Goal: Navigation & Orientation: Find specific page/section

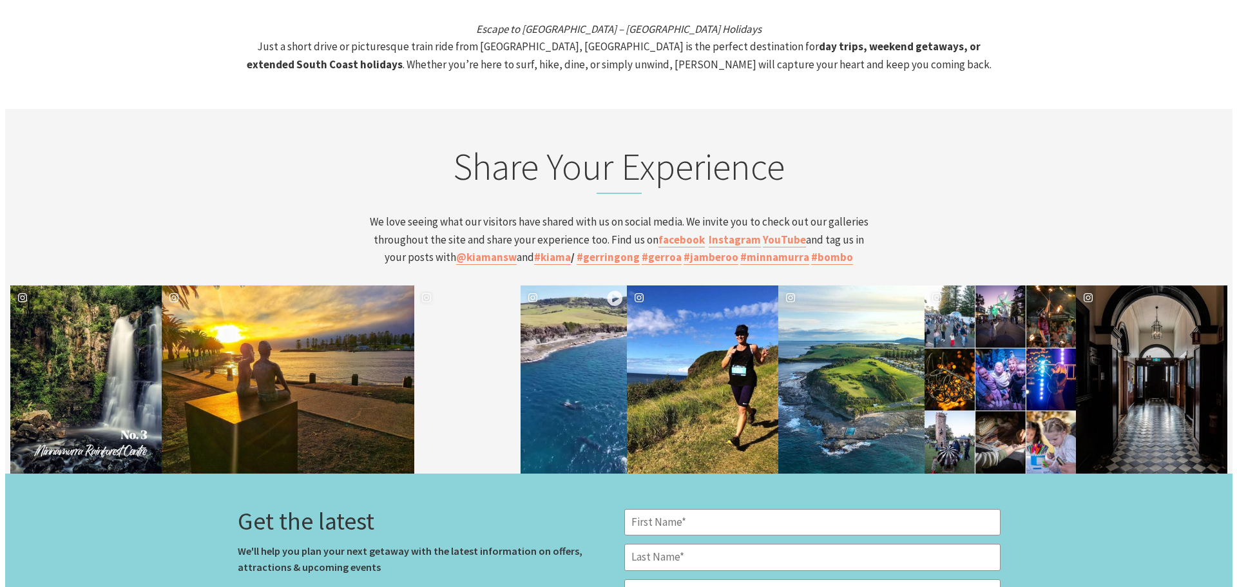
scroll to position [4767, 0]
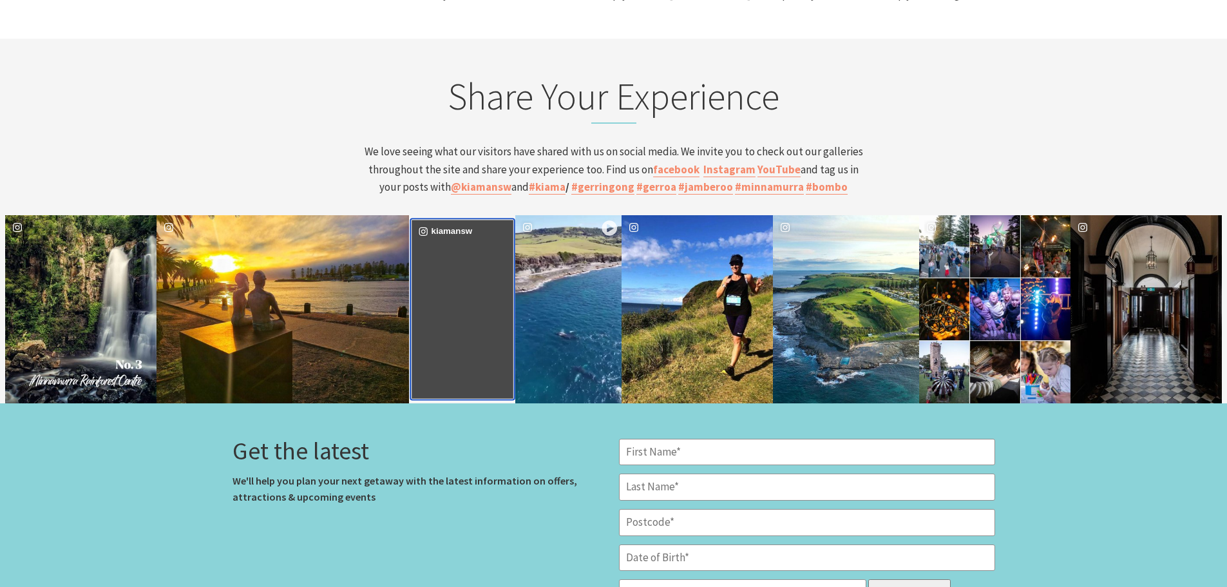
click at [448, 246] on div "image gallery, click to learn more about photo: Tucked in against the cliff, pa…" at bounding box center [437, 309] width 51 height 178
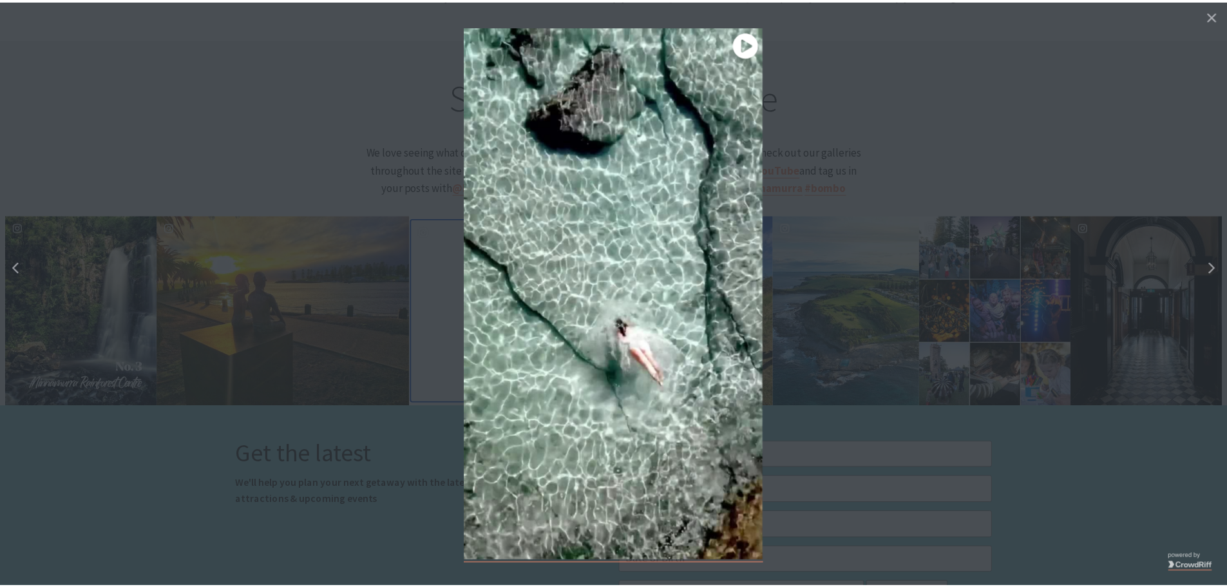
scroll to position [211, 1246]
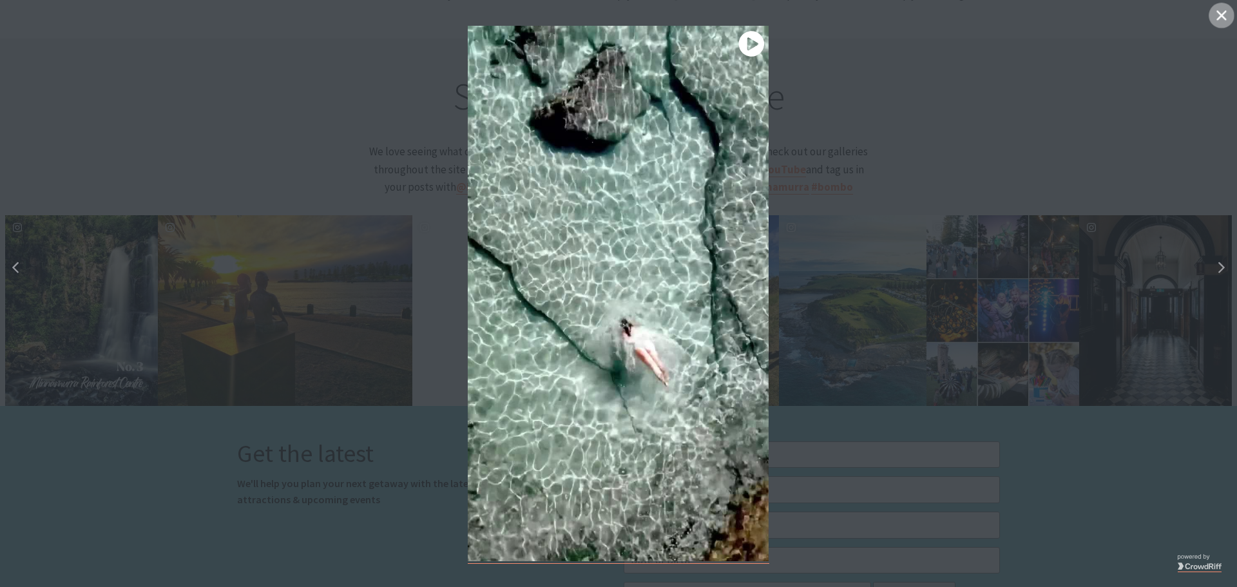
click at [1220, 13] on icon "Close" at bounding box center [1221, 15] width 10 height 10
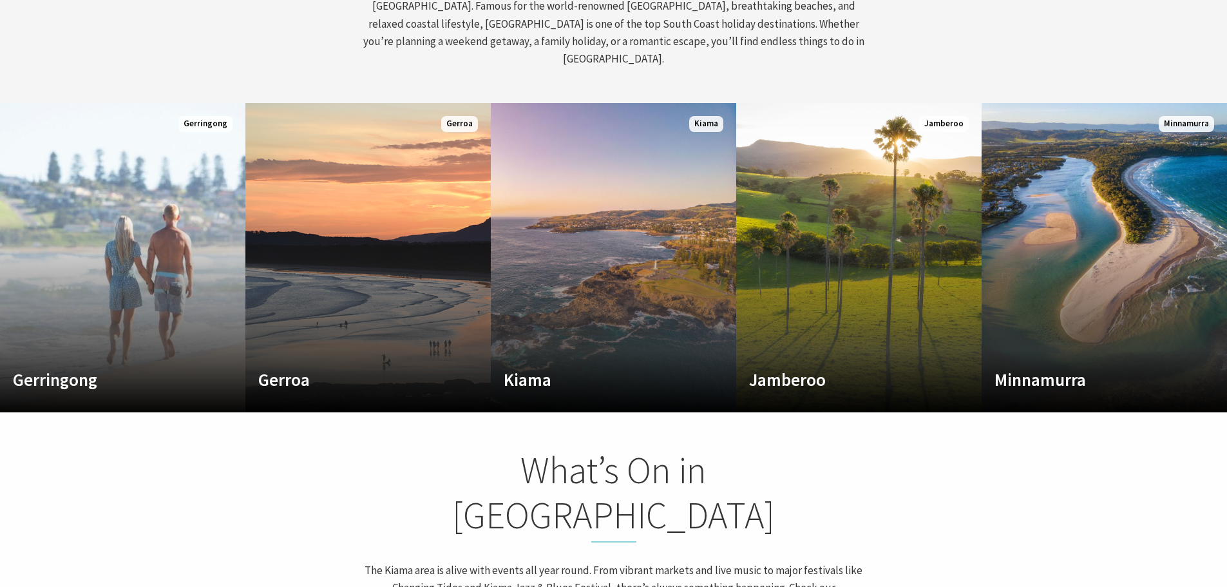
scroll to position [709, 0]
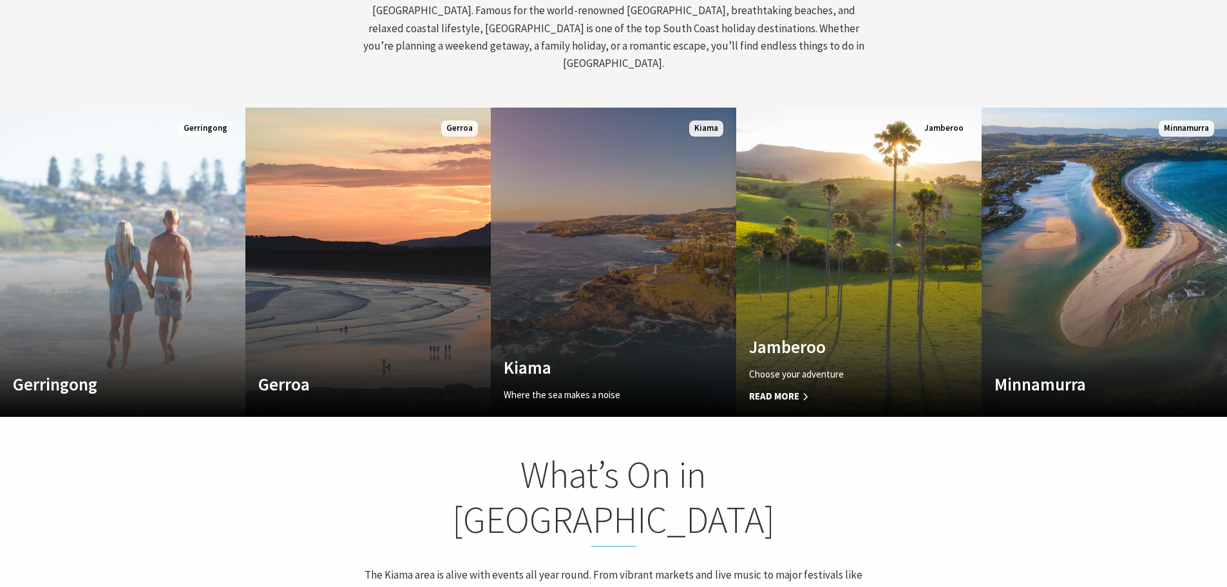
click at [629, 255] on link "Custom Image Used Kiama Where the sea makes a noise Read More Kiama" at bounding box center [613, 262] width 245 height 309
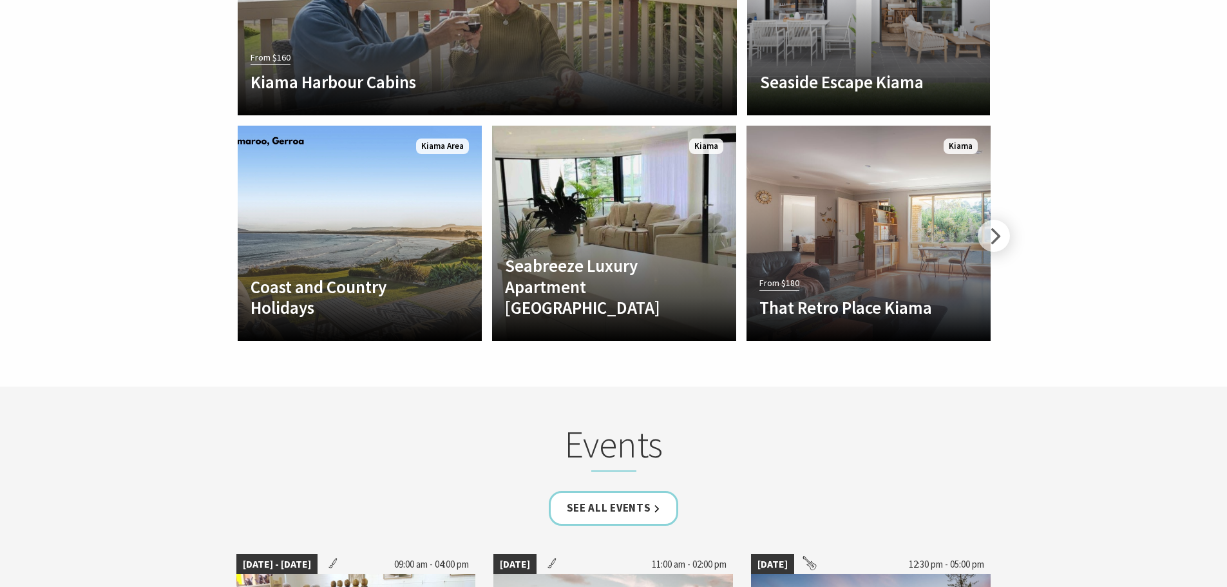
scroll to position [2963, 0]
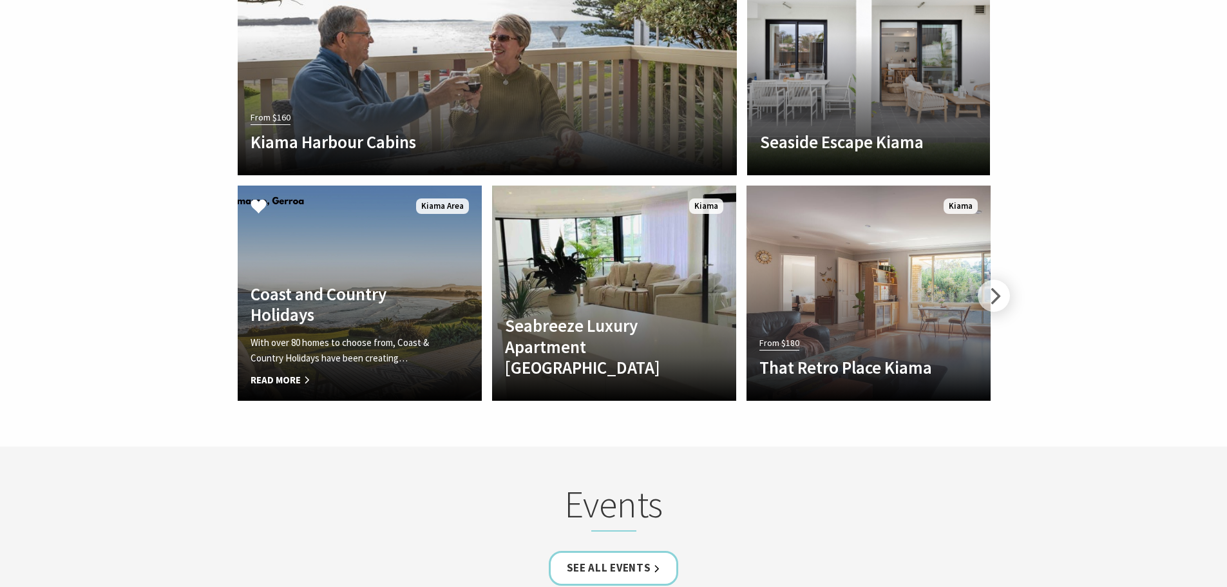
click at [362, 283] on h4 "Coast and Country Holidays" at bounding box center [342, 304] width 182 height 42
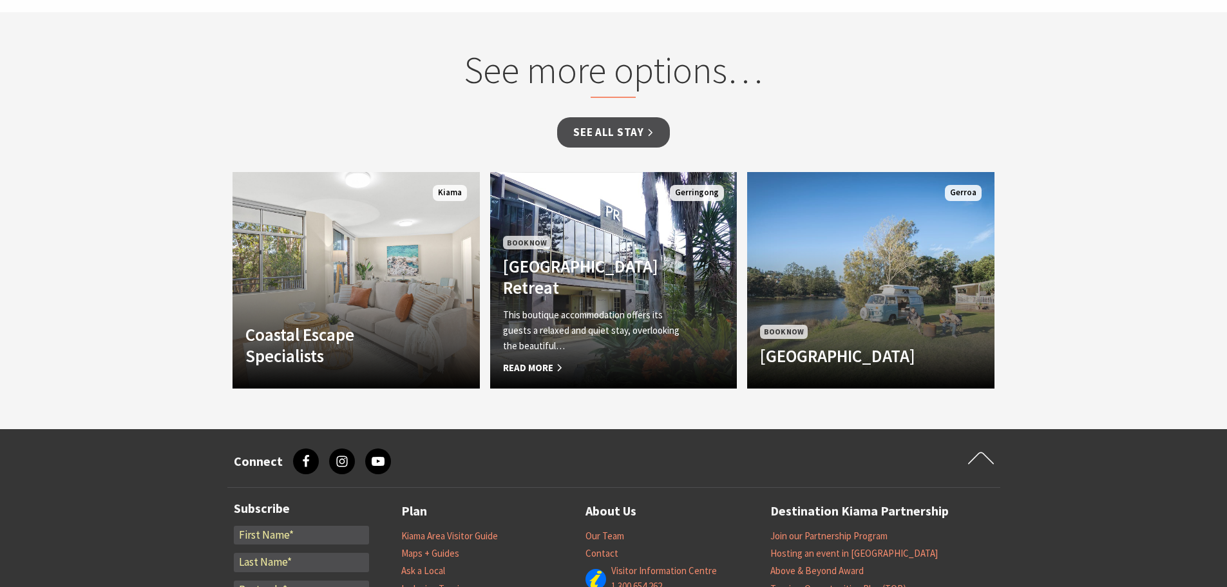
scroll to position [1031, 0]
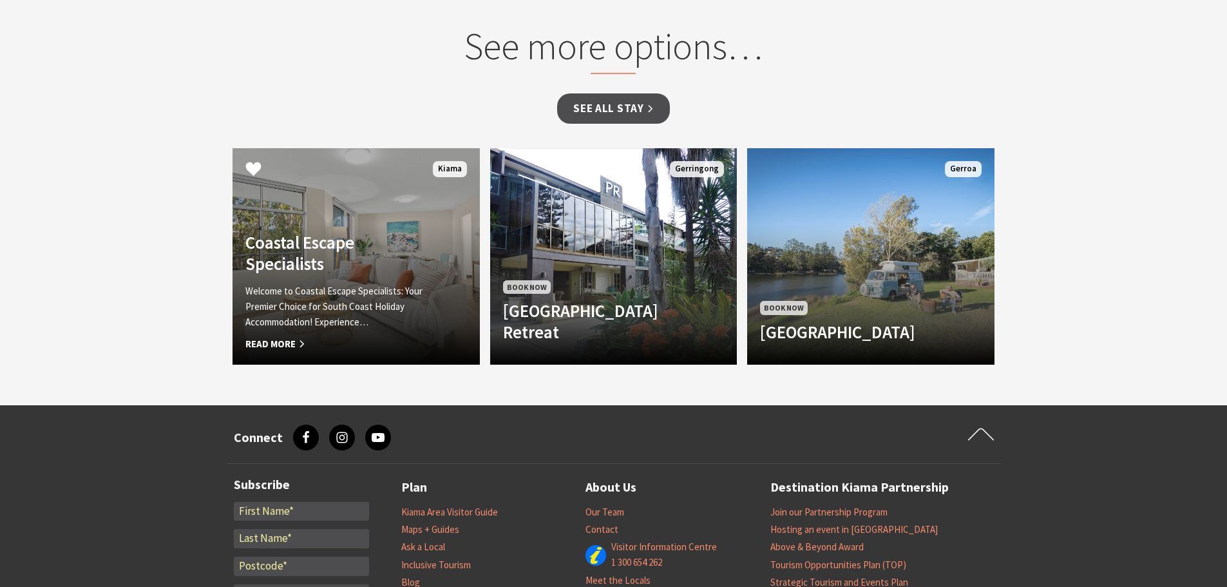
click at [316, 302] on p "Welcome to Coastal Escape Specialists: Your Premier Choice for South Coast Holi…" at bounding box center [337, 306] width 184 height 46
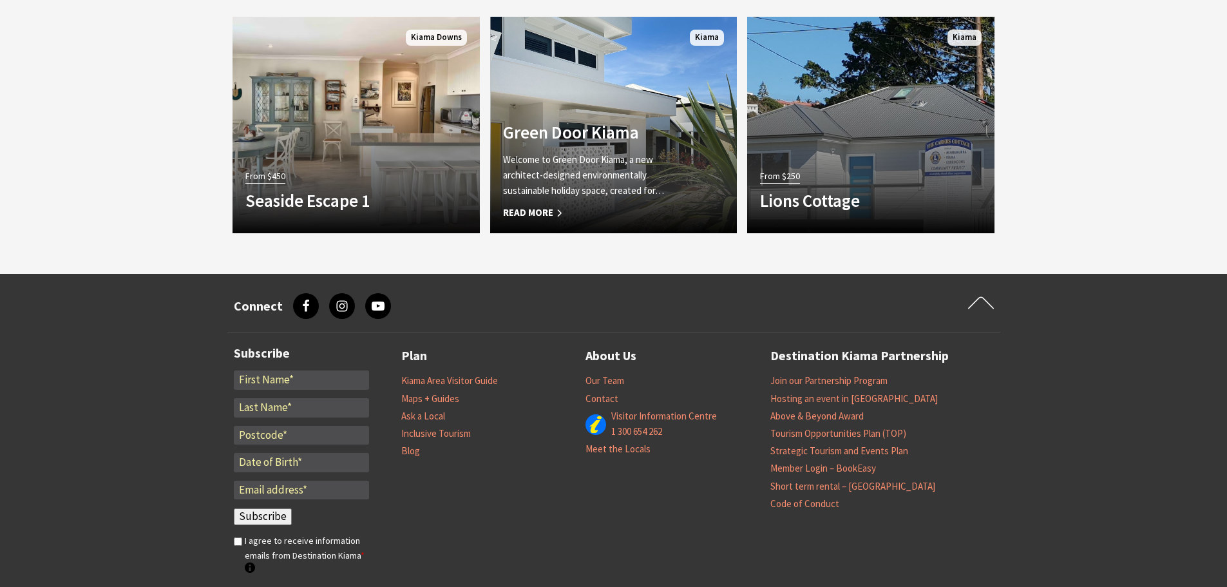
scroll to position [1031, 0]
